Goal: Find specific page/section: Find specific page/section

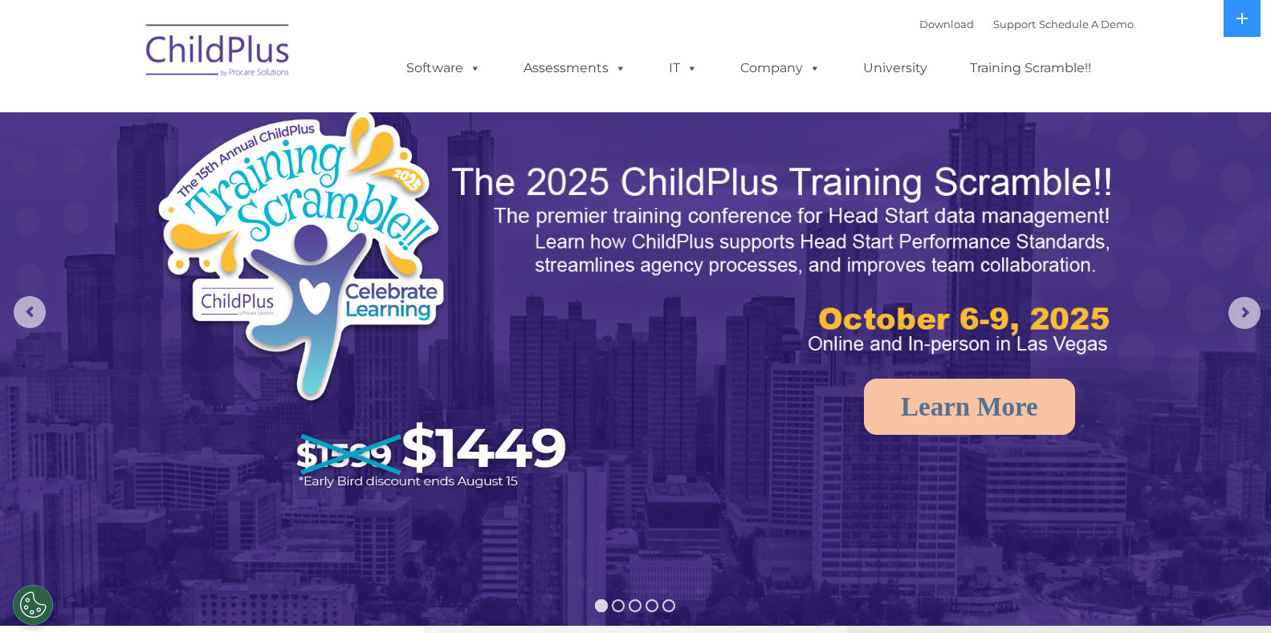
select select "MEDIUM"
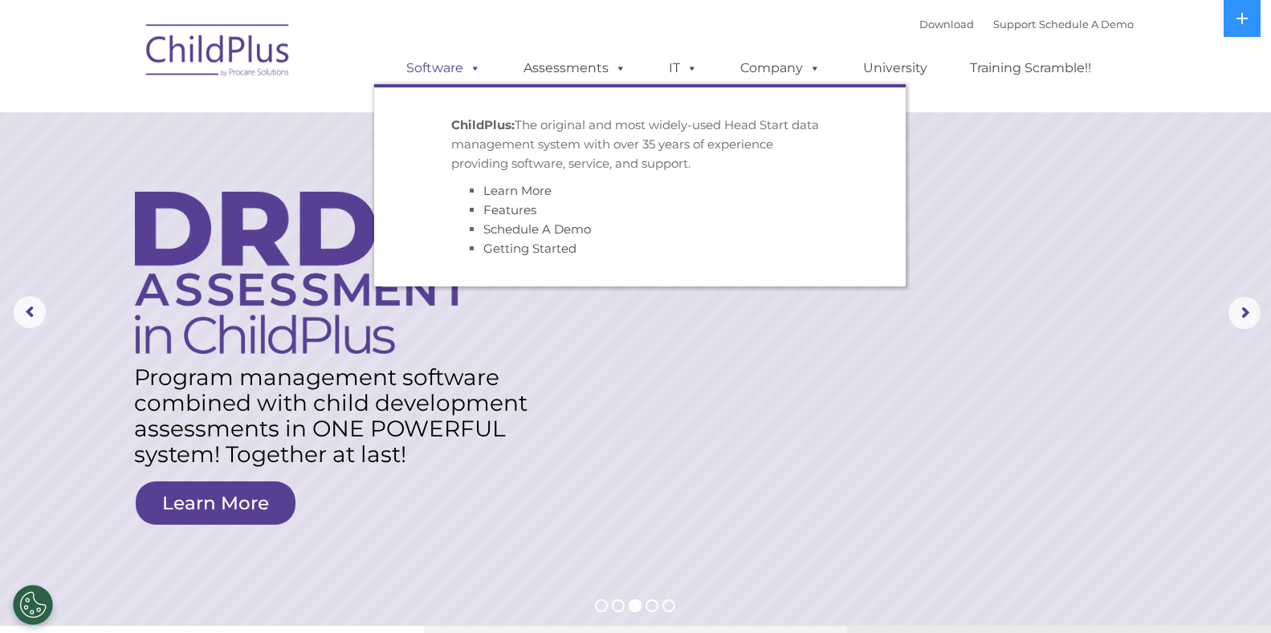
click at [414, 67] on link "Software" at bounding box center [443, 68] width 107 height 32
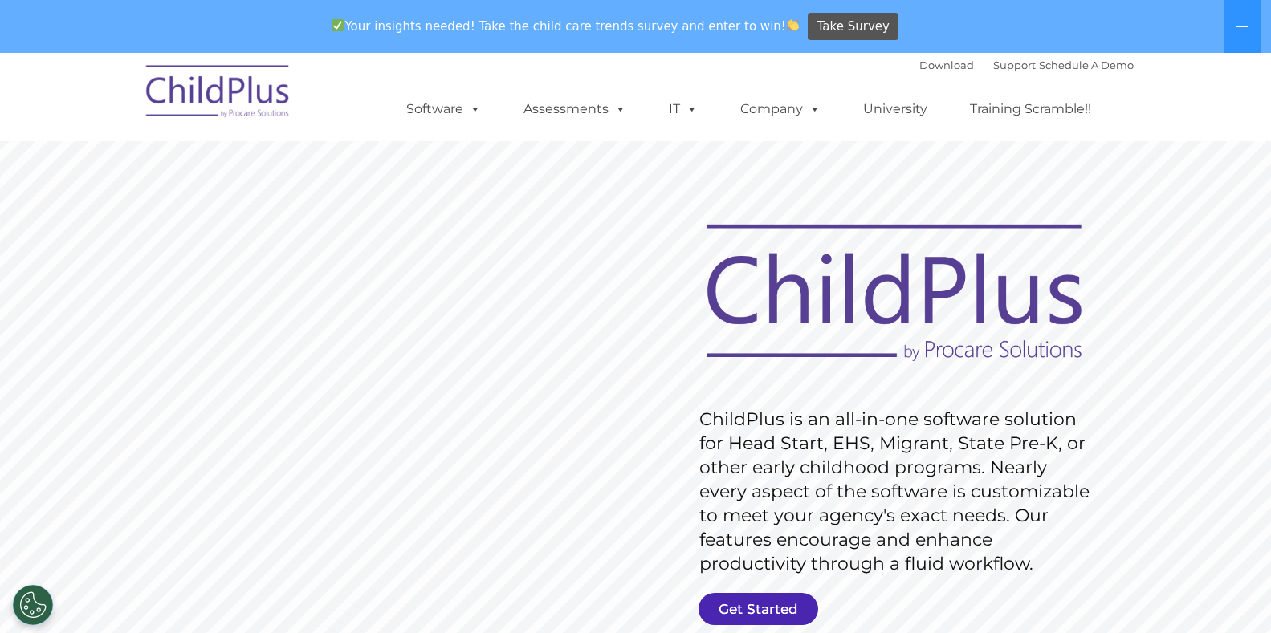
click at [730, 605] on link "Get Started" at bounding box center [758, 609] width 120 height 32
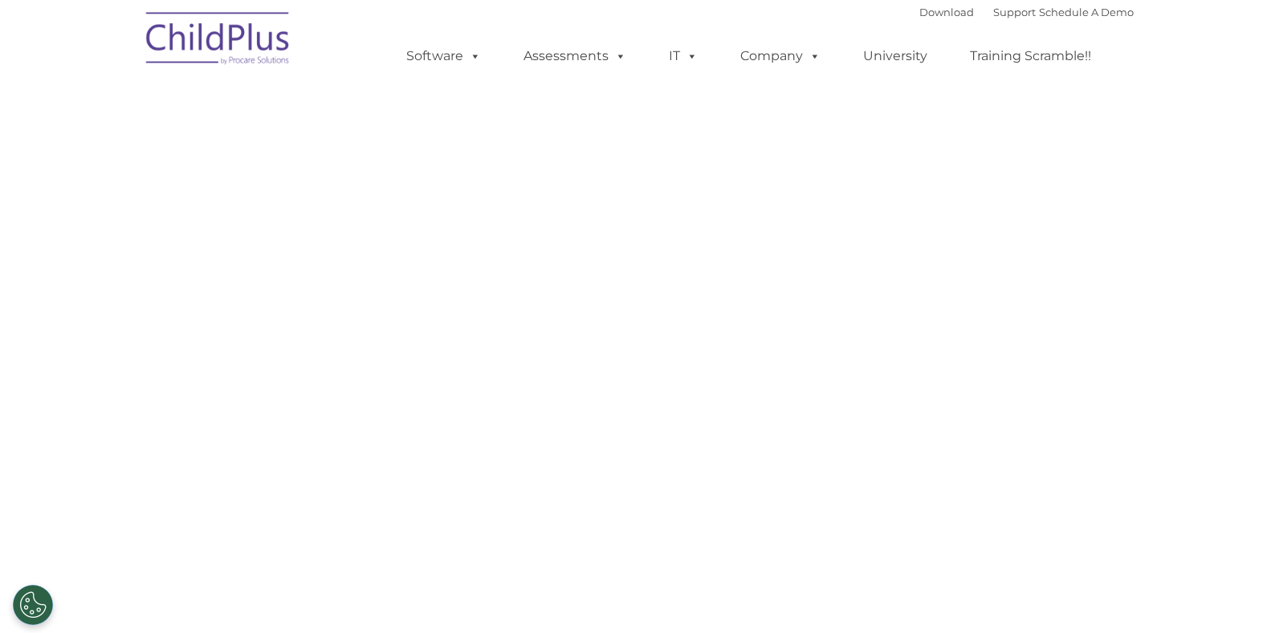
select select "MEDIUM"
